Goal: Task Accomplishment & Management: Complete application form

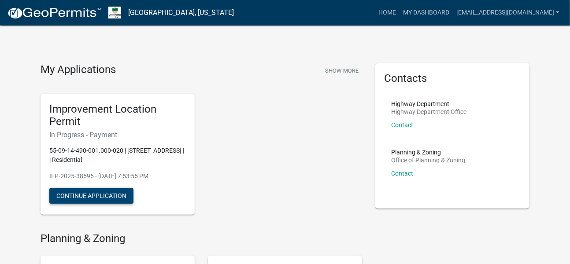
drag, startPoint x: 91, startPoint y: 196, endPoint x: 100, endPoint y: 195, distance: 9.3
click at [92, 196] on button "Continue Application" at bounding box center [91, 196] width 84 height 16
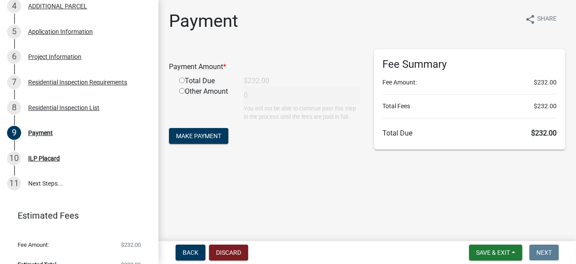
scroll to position [249, 0]
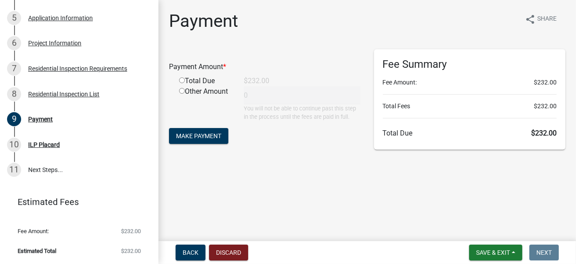
click at [181, 80] on input "radio" at bounding box center [182, 81] width 6 height 6
radio input "true"
type input "232"
click at [196, 137] on span "Make Payment" at bounding box center [198, 136] width 45 height 7
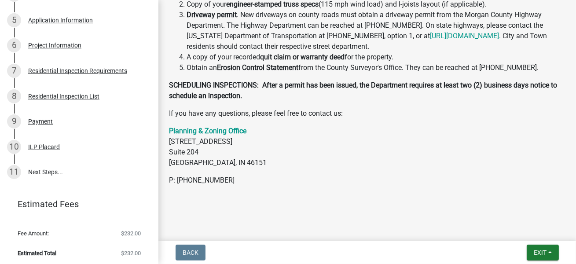
scroll to position [249, 0]
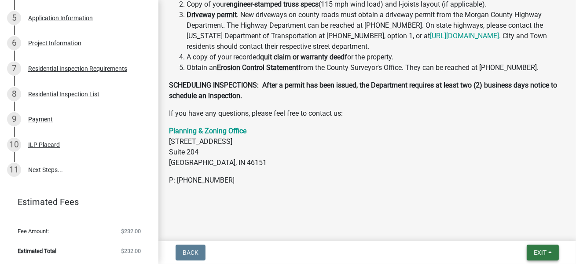
click at [543, 255] on span "Exit" at bounding box center [540, 252] width 13 height 7
click at [540, 254] on span "Exit" at bounding box center [540, 252] width 13 height 7
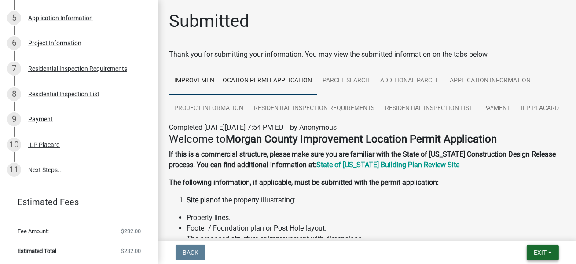
scroll to position [395, 0]
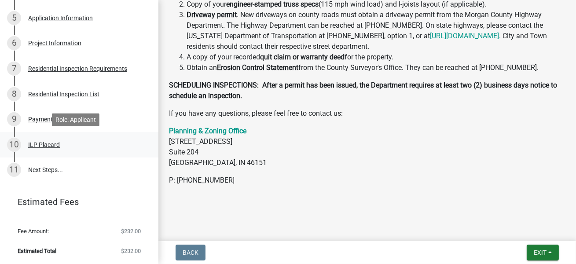
click at [52, 144] on div "ILP Placard" at bounding box center [44, 145] width 32 height 6
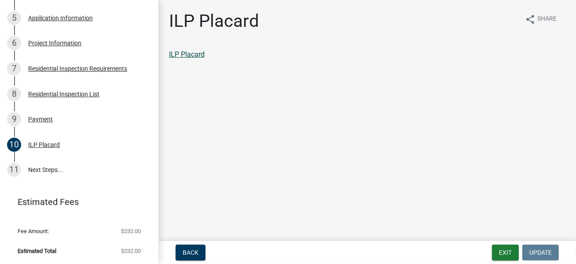
click at [198, 55] on link "ILP Placard" at bounding box center [187, 54] width 36 height 8
click at [49, 170] on link "11 Next Steps..." at bounding box center [79, 171] width 159 height 26
click at [16, 170] on div "11" at bounding box center [14, 170] width 14 height 14
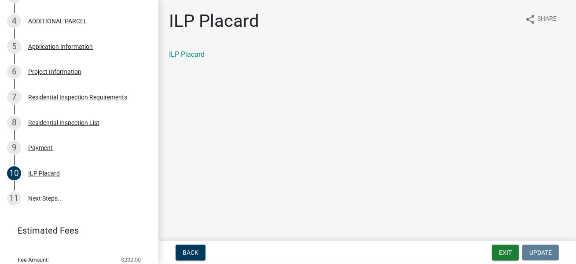
scroll to position [249, 0]
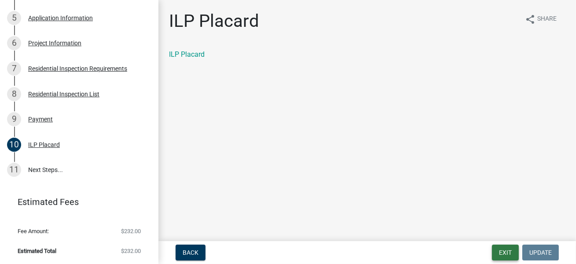
click at [502, 252] on button "Exit" at bounding box center [505, 253] width 27 height 16
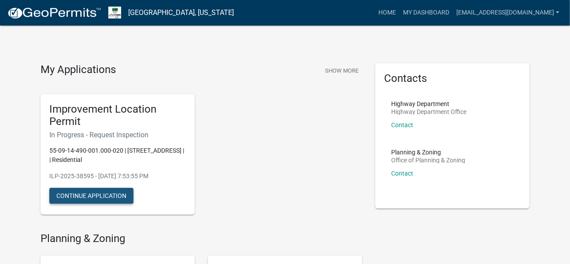
click at [114, 196] on button "Continue Application" at bounding box center [91, 196] width 84 height 16
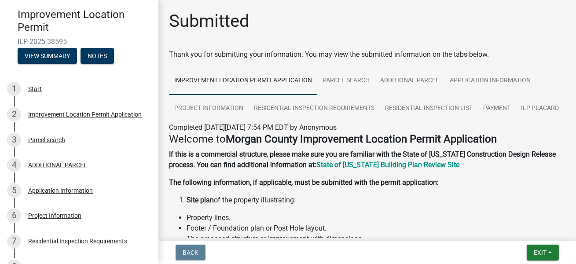
scroll to position [249, 0]
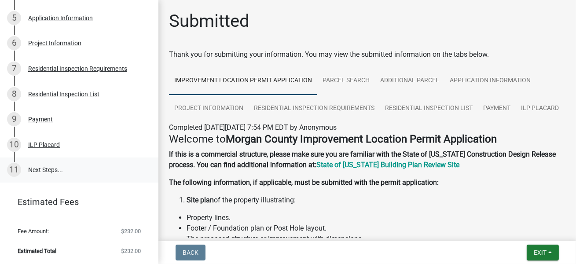
click at [45, 173] on link "11 Next Steps..." at bounding box center [79, 171] width 159 height 26
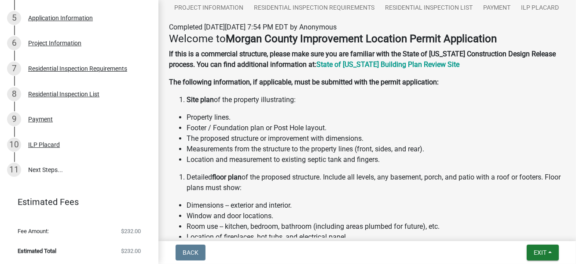
scroll to position [0, 0]
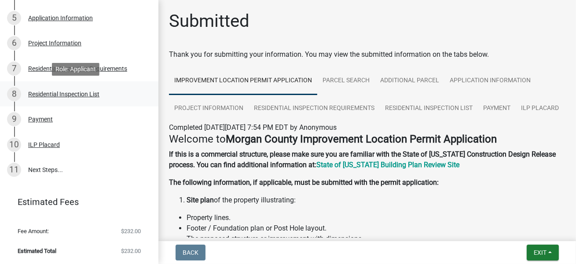
click at [56, 93] on div "Residential Inspection List" at bounding box center [63, 94] width 71 height 6
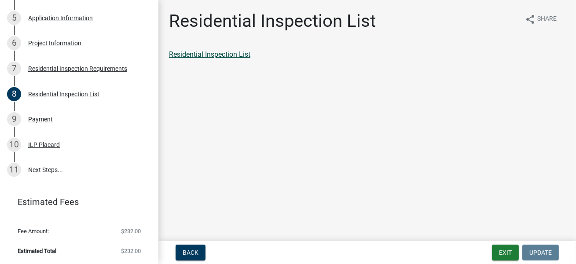
click at [190, 56] on link "Residential Inspection List" at bounding box center [209, 54] width 81 height 8
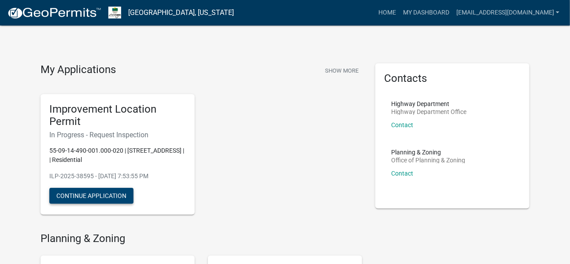
click at [91, 198] on button "Continue Application" at bounding box center [91, 196] width 84 height 16
